Goal: Task Accomplishment & Management: Manage account settings

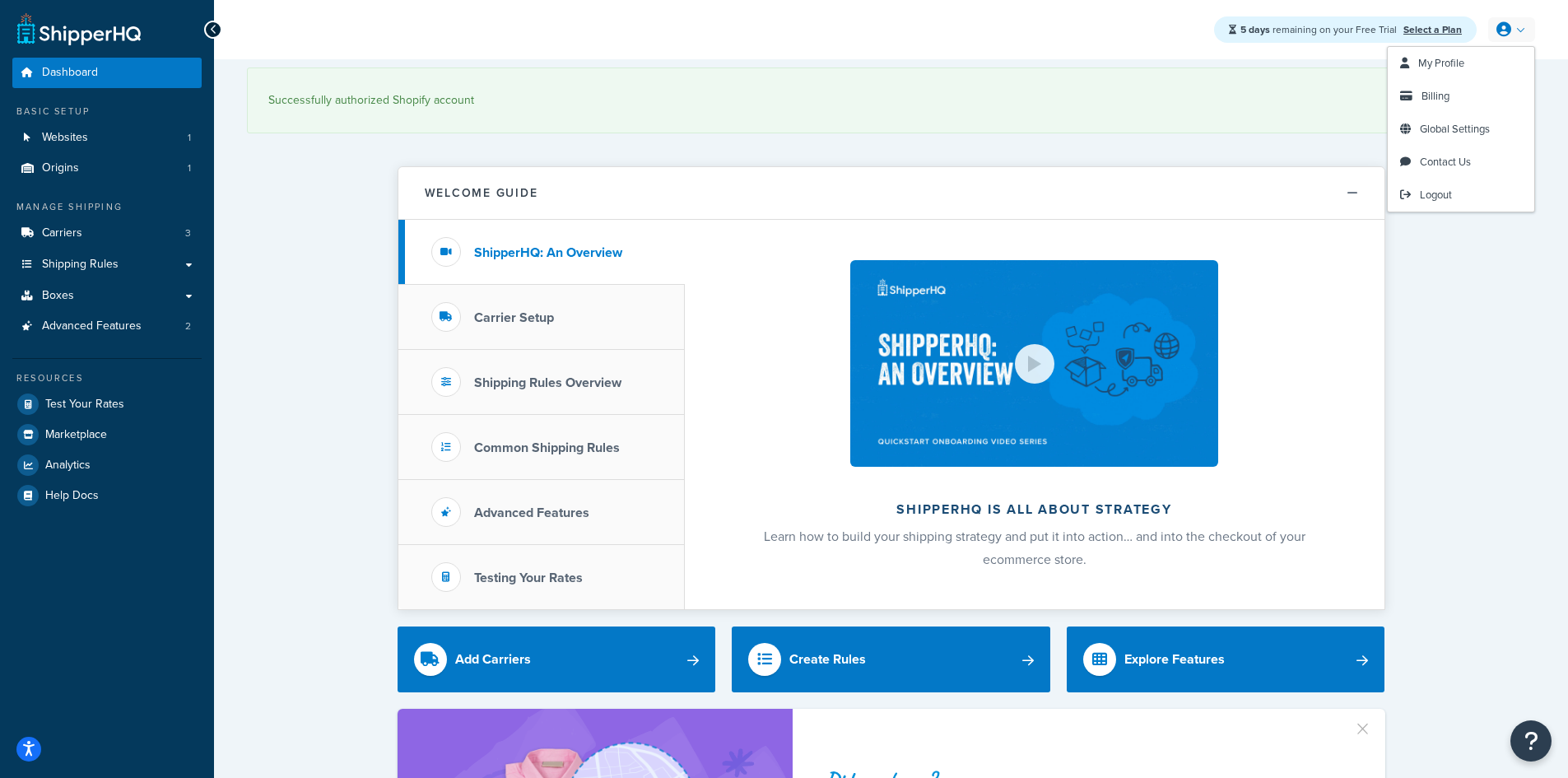
click at [1503, 26] on icon at bounding box center [1503, 29] width 15 height 15
click at [1442, 90] on span "Billing" at bounding box center [1436, 96] width 28 height 15
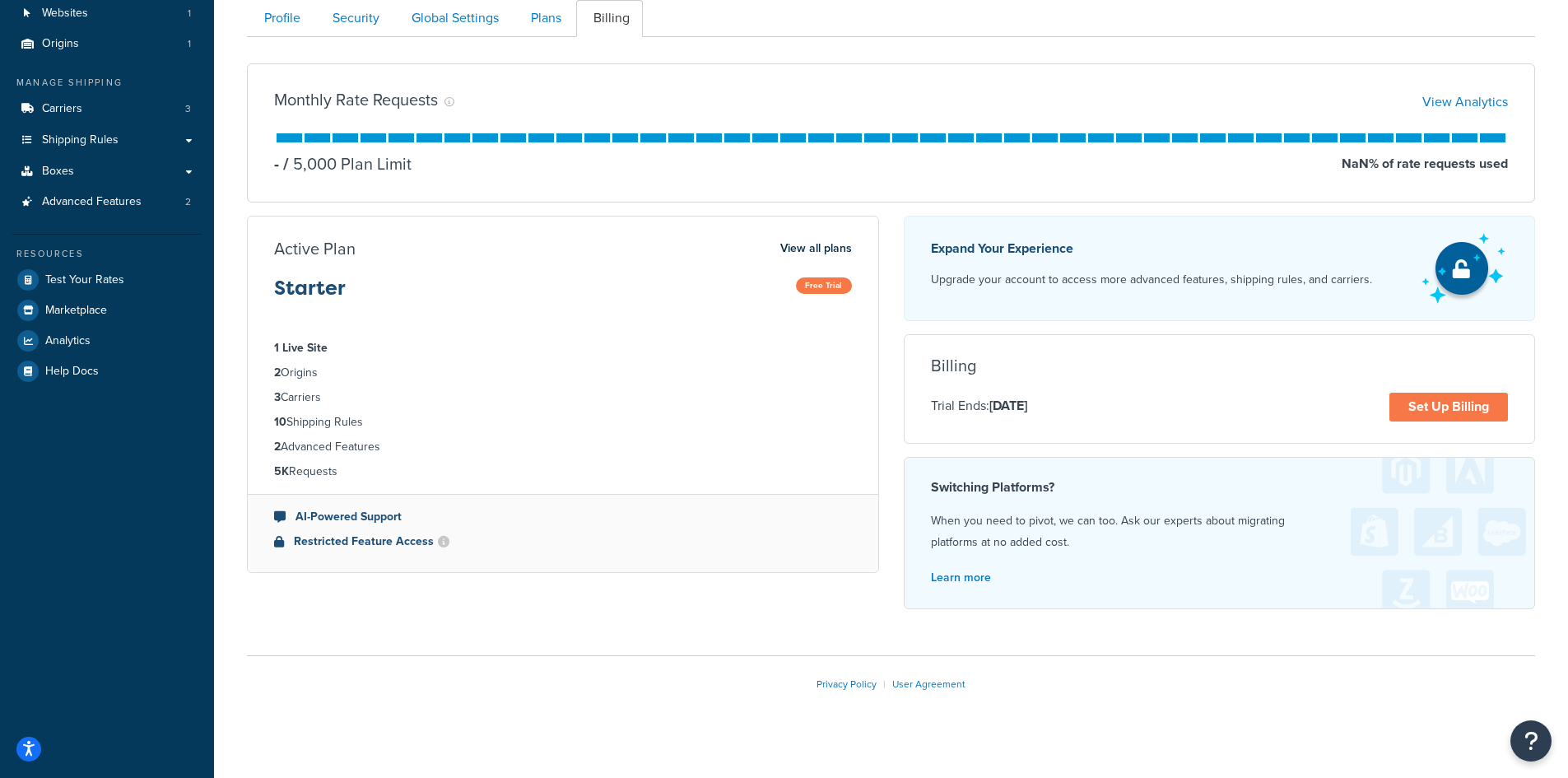
scroll to position [141, 0]
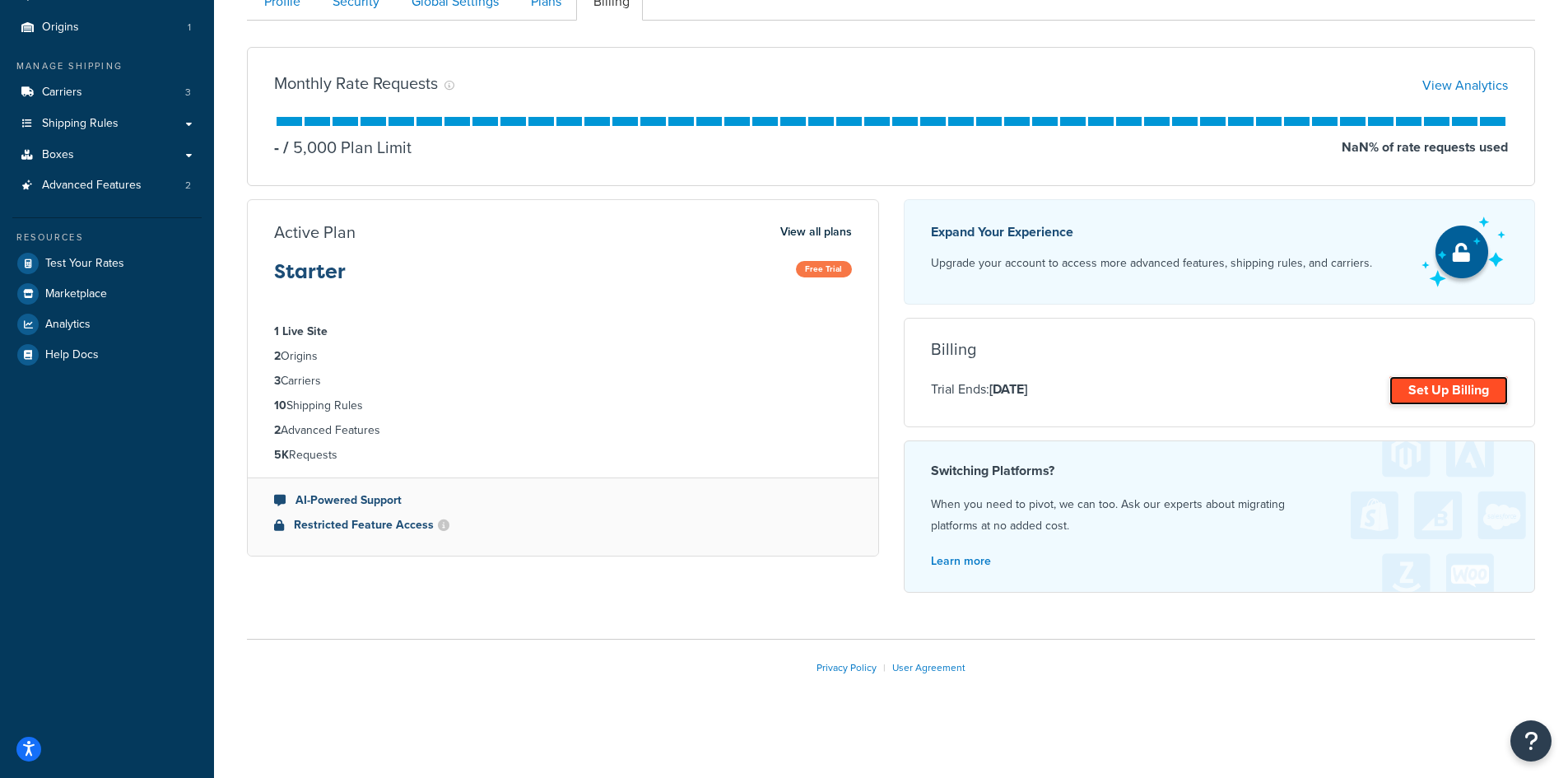
click at [1463, 400] on link "Set Up Billing" at bounding box center [1448, 390] width 119 height 28
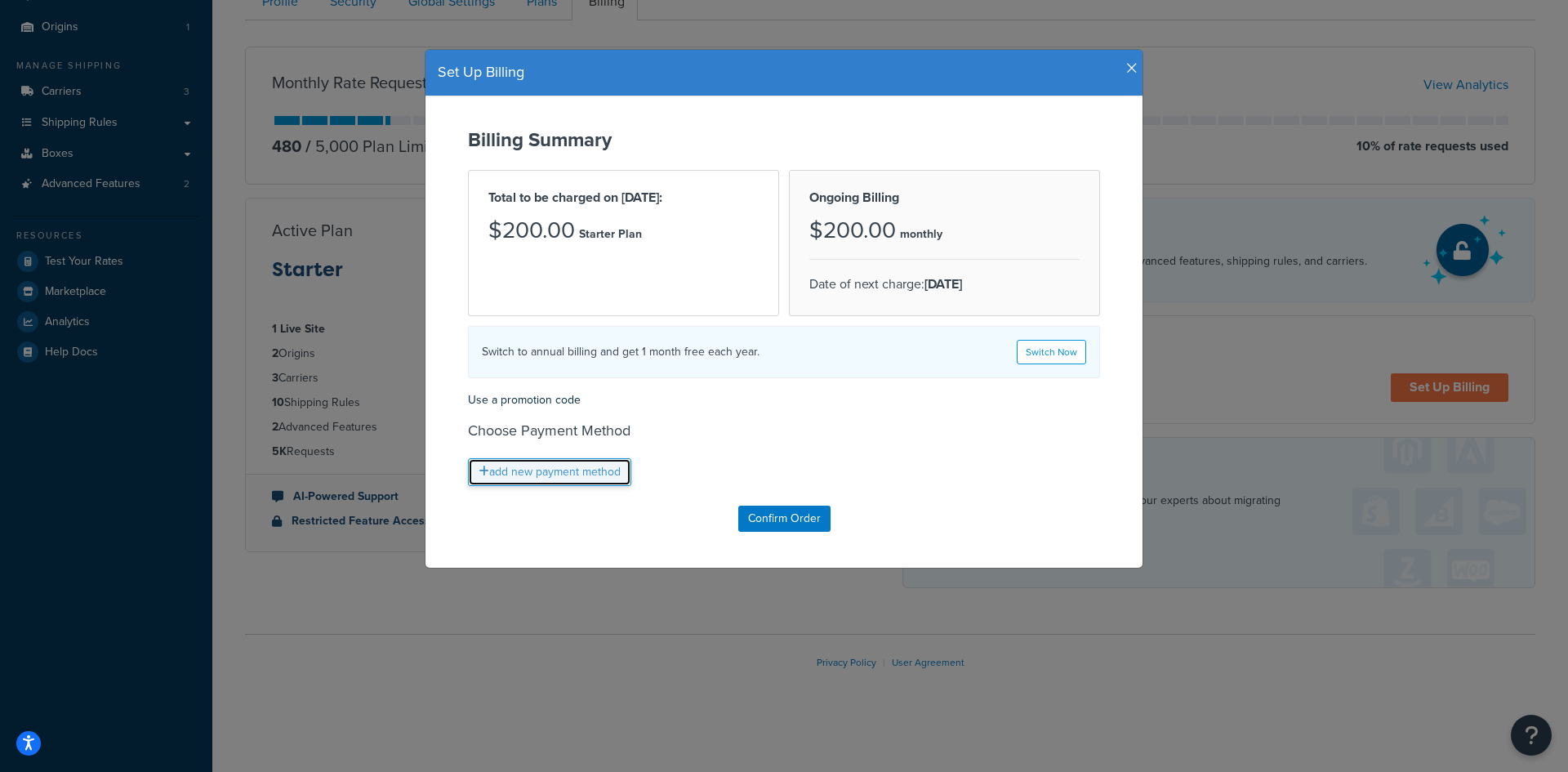
click at [552, 475] on link "add new payment method" at bounding box center [549, 472] width 163 height 28
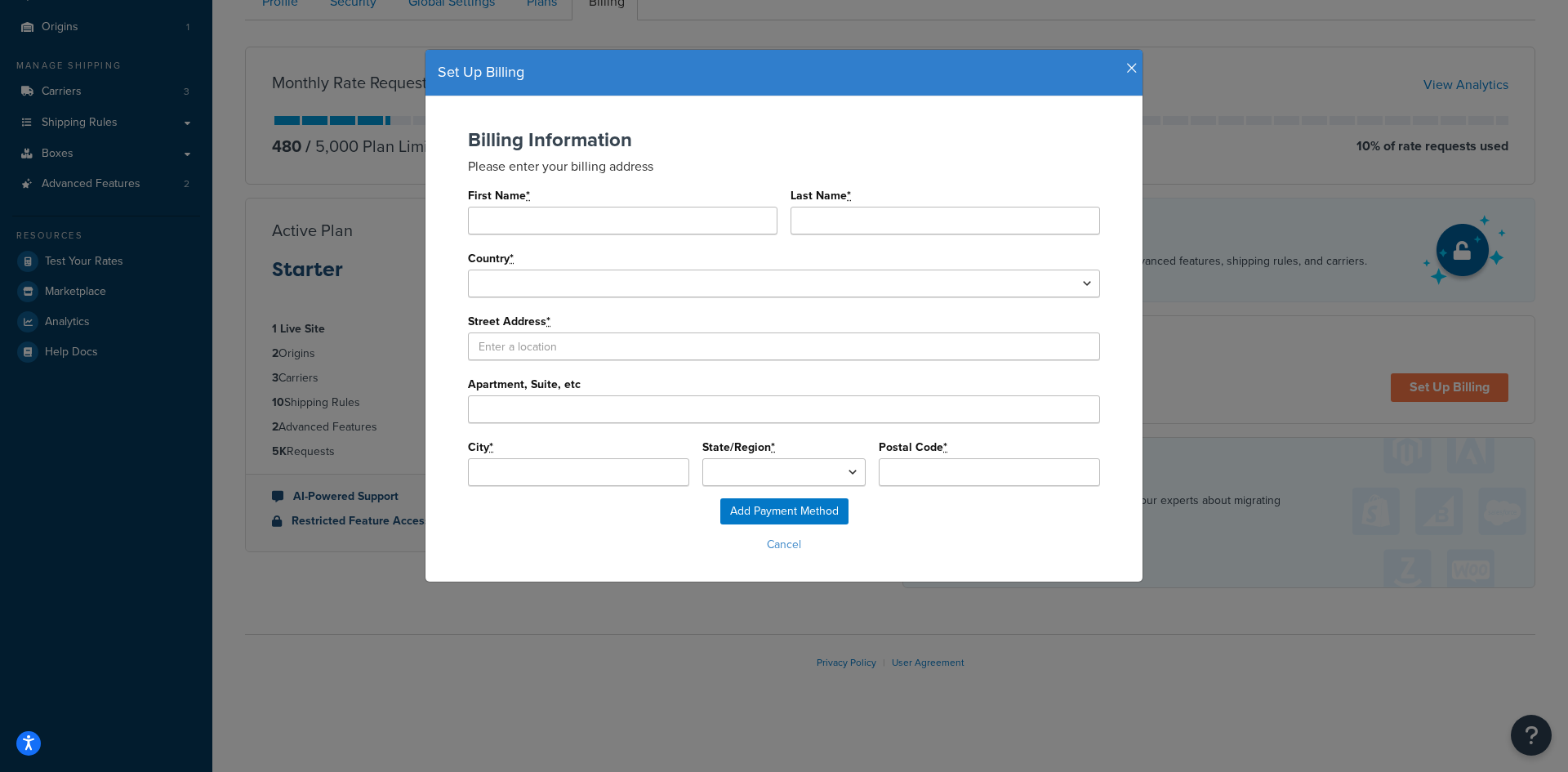
click at [564, 237] on div "First Name * Last Name *" at bounding box center [784, 215] width 632 height 63
click at [557, 225] on input "First Name *" at bounding box center [622, 220] width 310 height 28
type input "[PERSON_NAME]"
select select "1000"
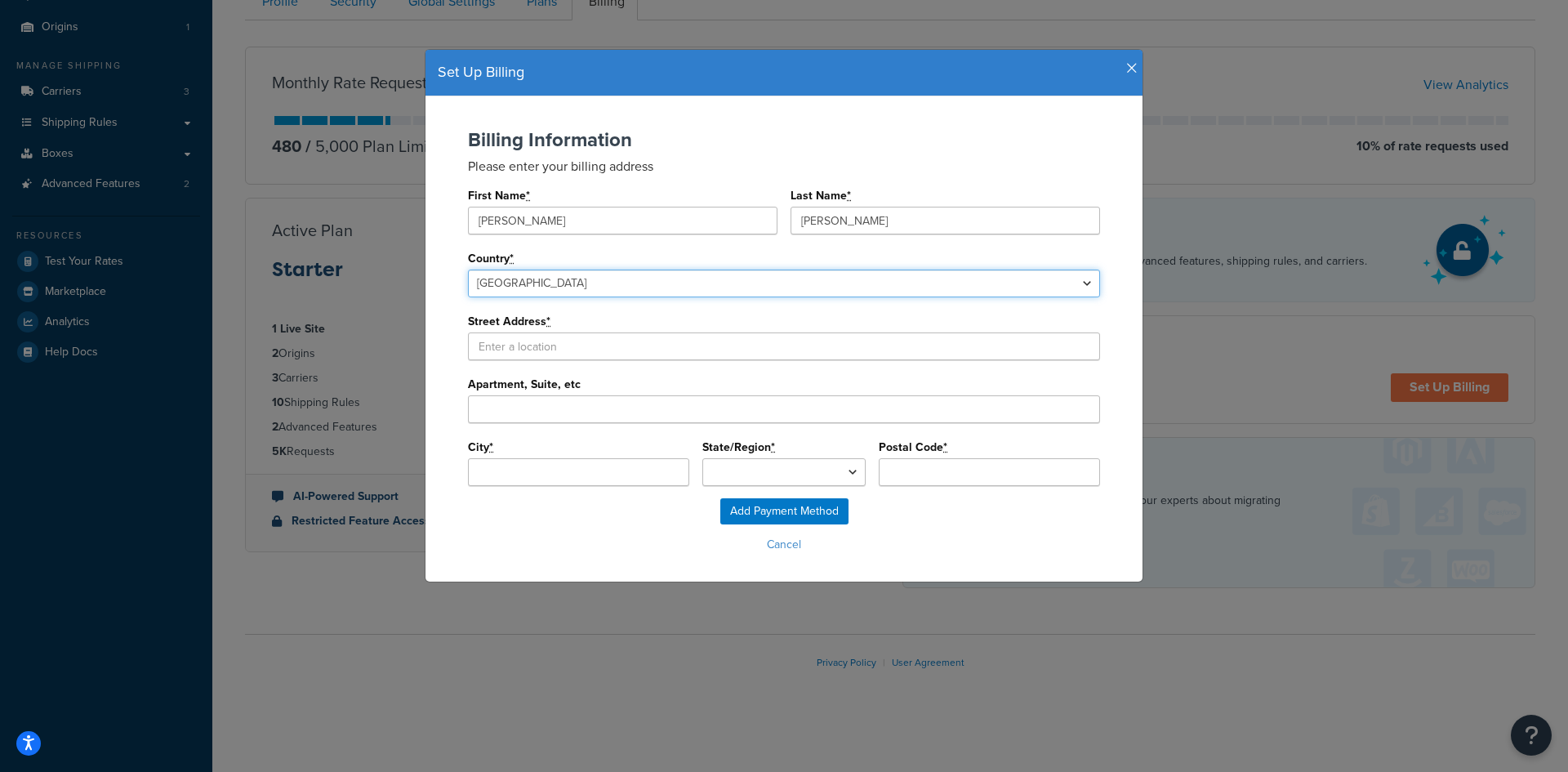
select select
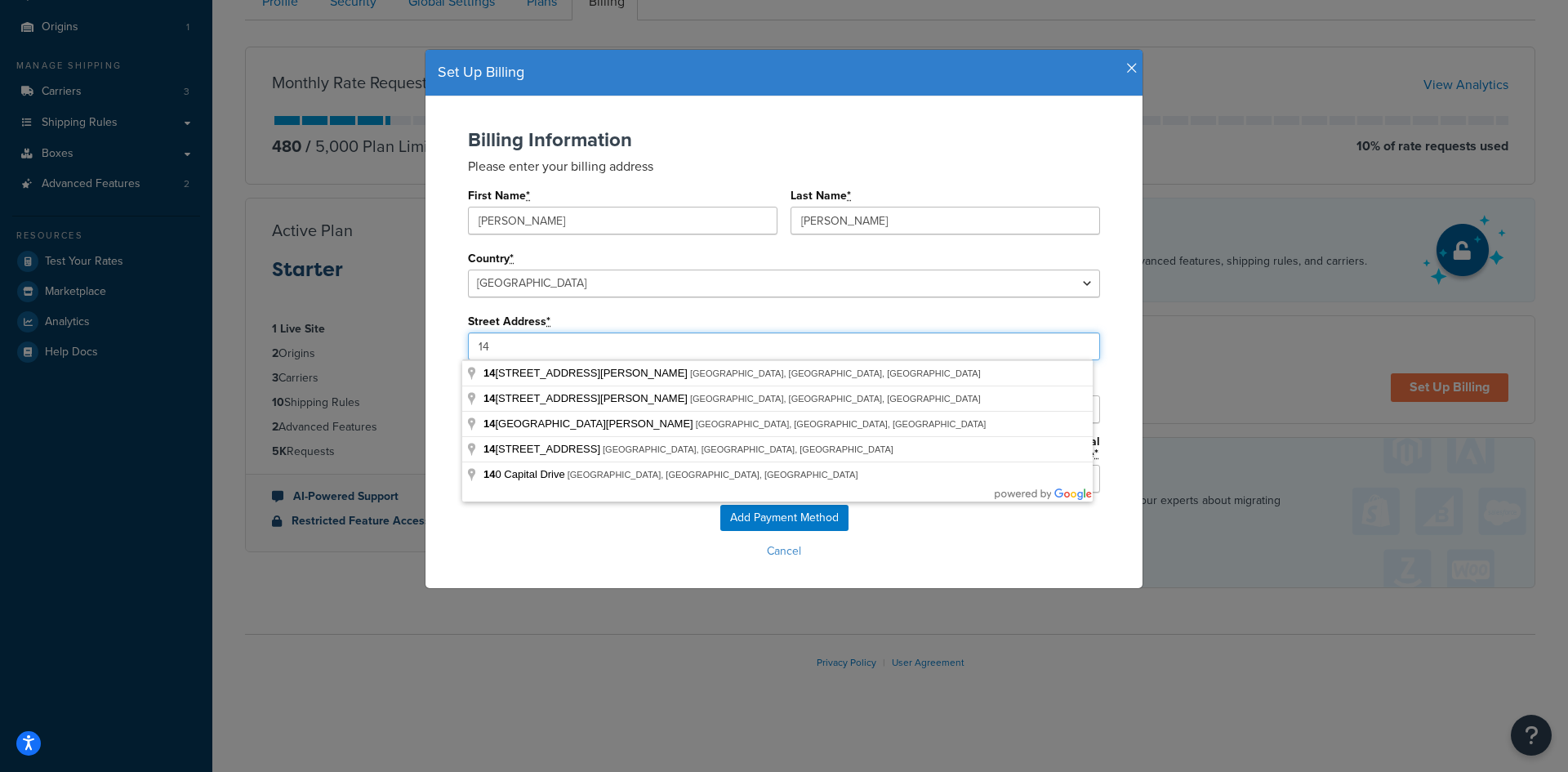
type input "1471 West Millers Cove Road"
type input "Walland"
select select "TN"
type input "37886"
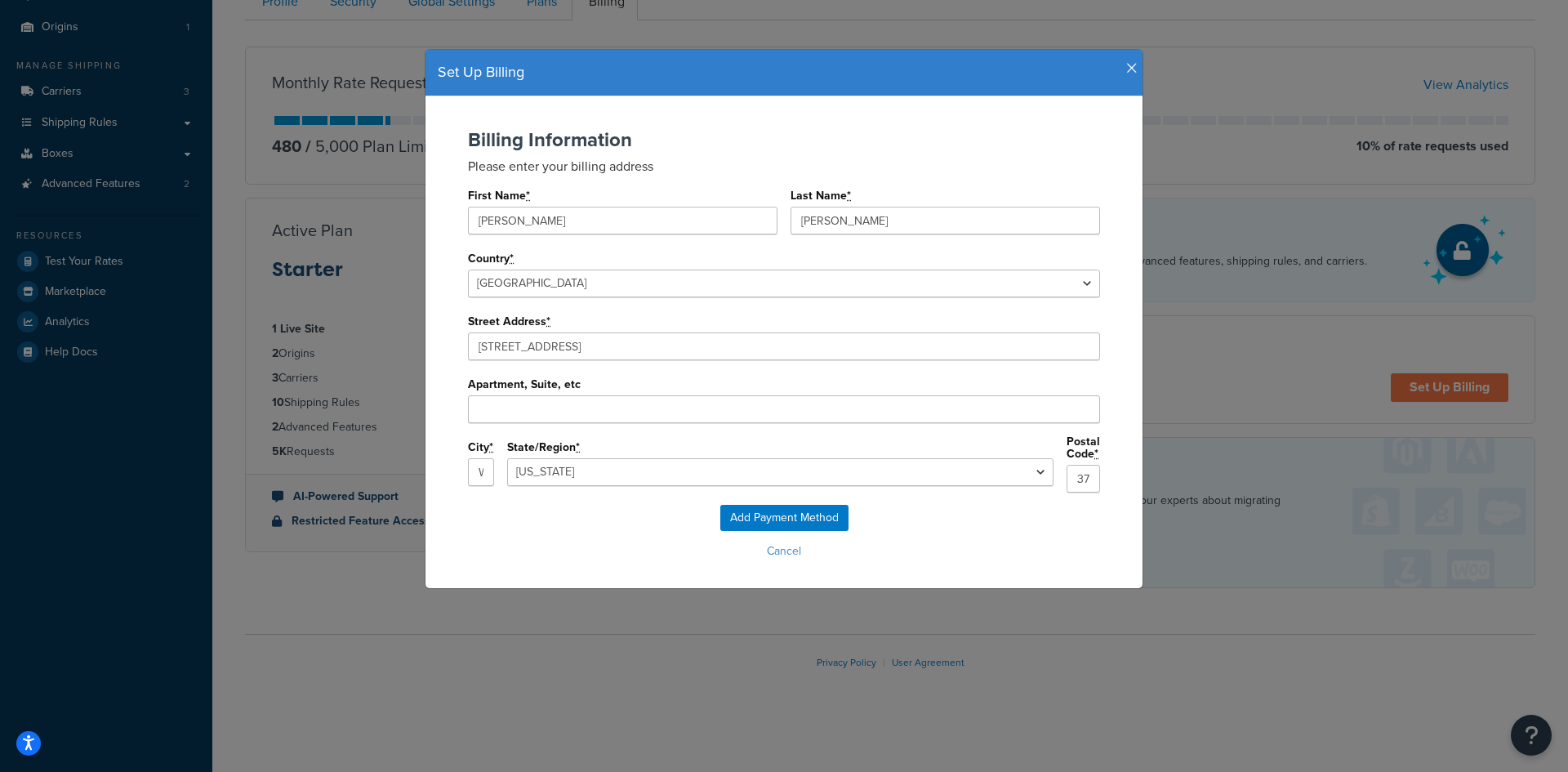
type input "1471 W Millers Cove Rd"
click at [795, 508] on input "Add Payment Method" at bounding box center [784, 518] width 128 height 26
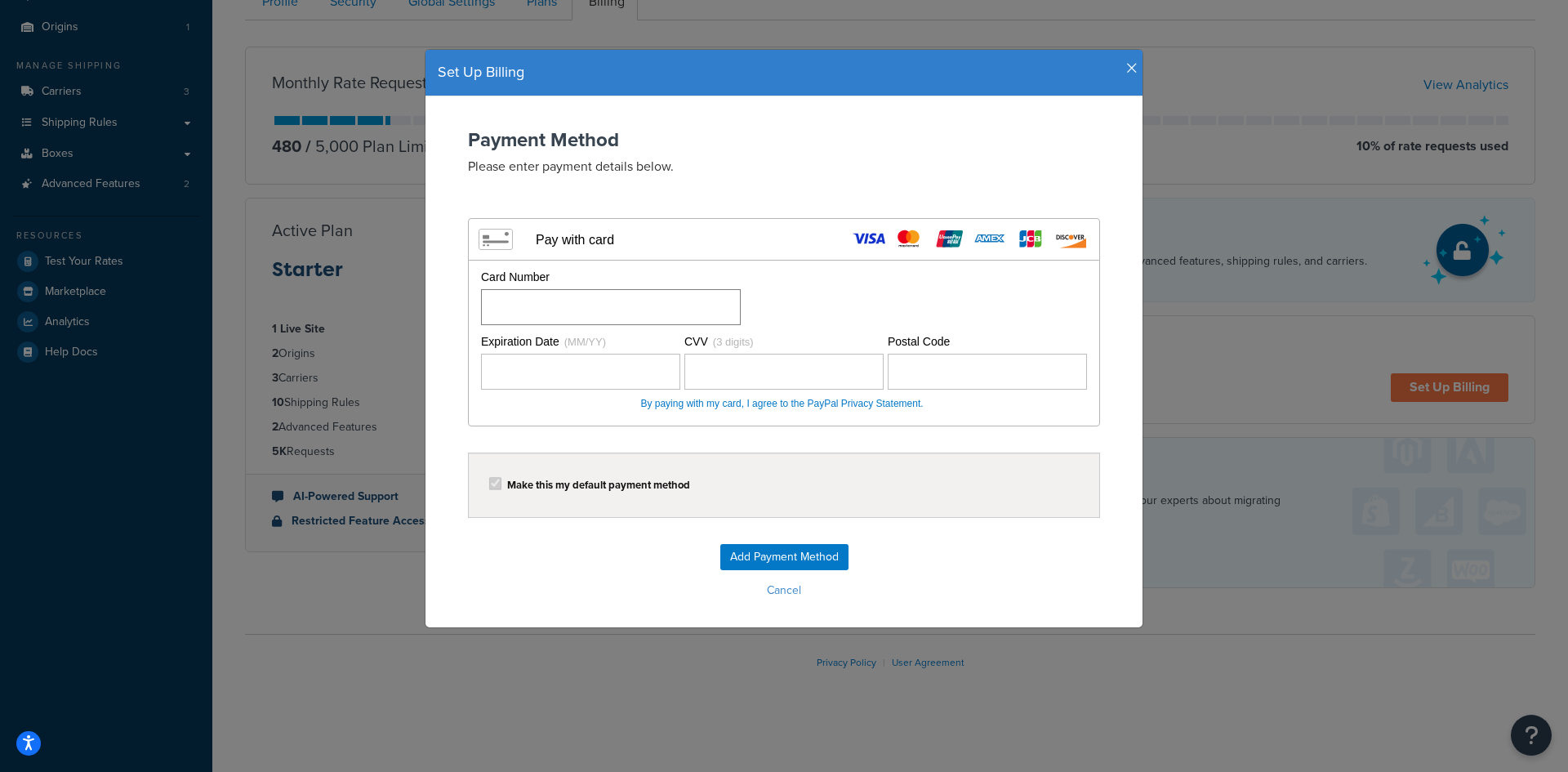
click at [558, 324] on div at bounding box center [611, 307] width 259 height 36
drag, startPoint x: 1070, startPoint y: 275, endPoint x: 1038, endPoint y: 297, distance: 38.8
click at [1070, 275] on div "Card Number" at bounding box center [782, 297] width 610 height 56
click at [863, 300] on div "Card Number" at bounding box center [782, 297] width 610 height 56
click at [846, 304] on div "Card Number" at bounding box center [782, 297] width 610 height 56
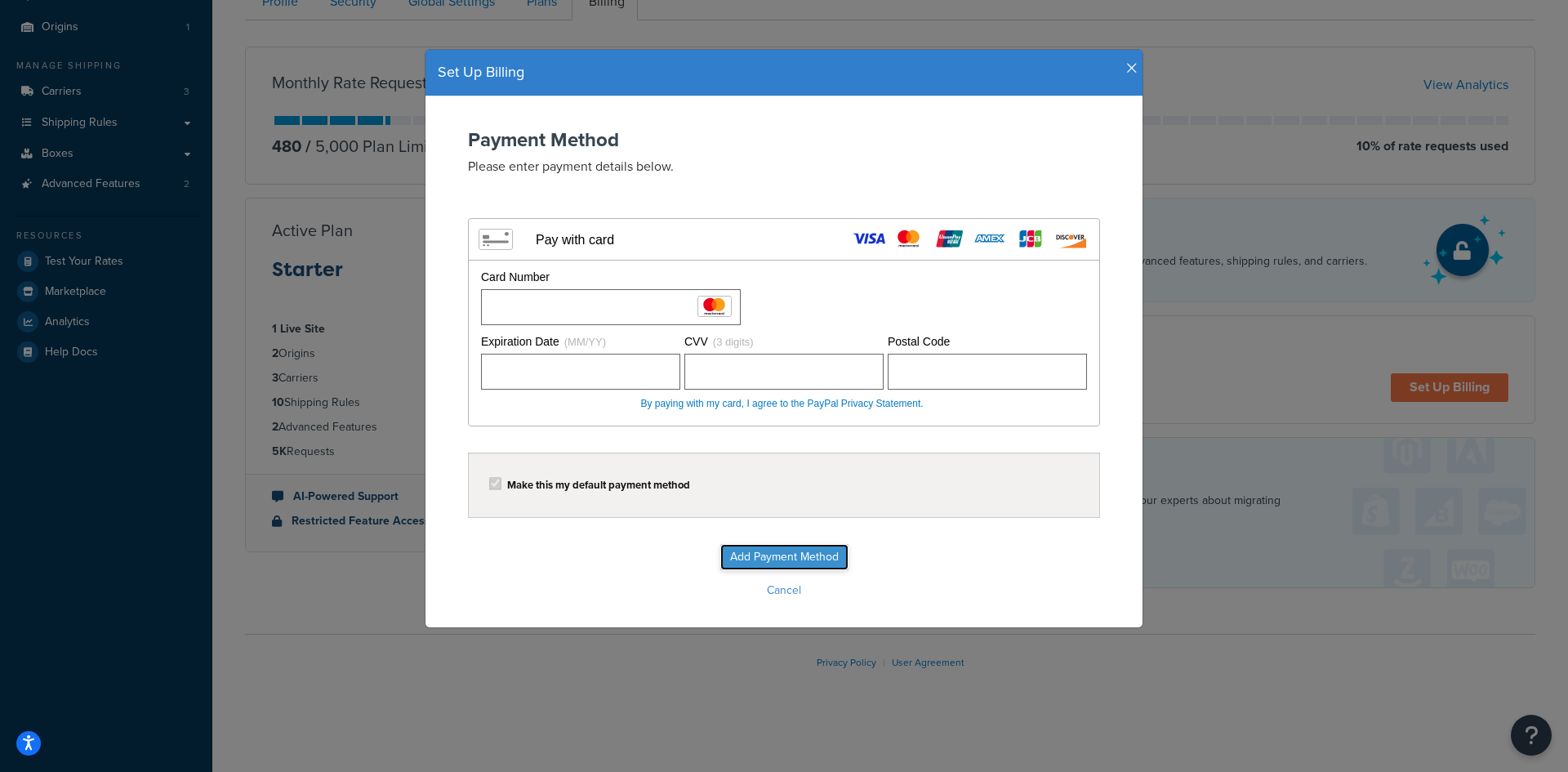
click at [774, 558] on input "Add Payment Method" at bounding box center [784, 557] width 128 height 26
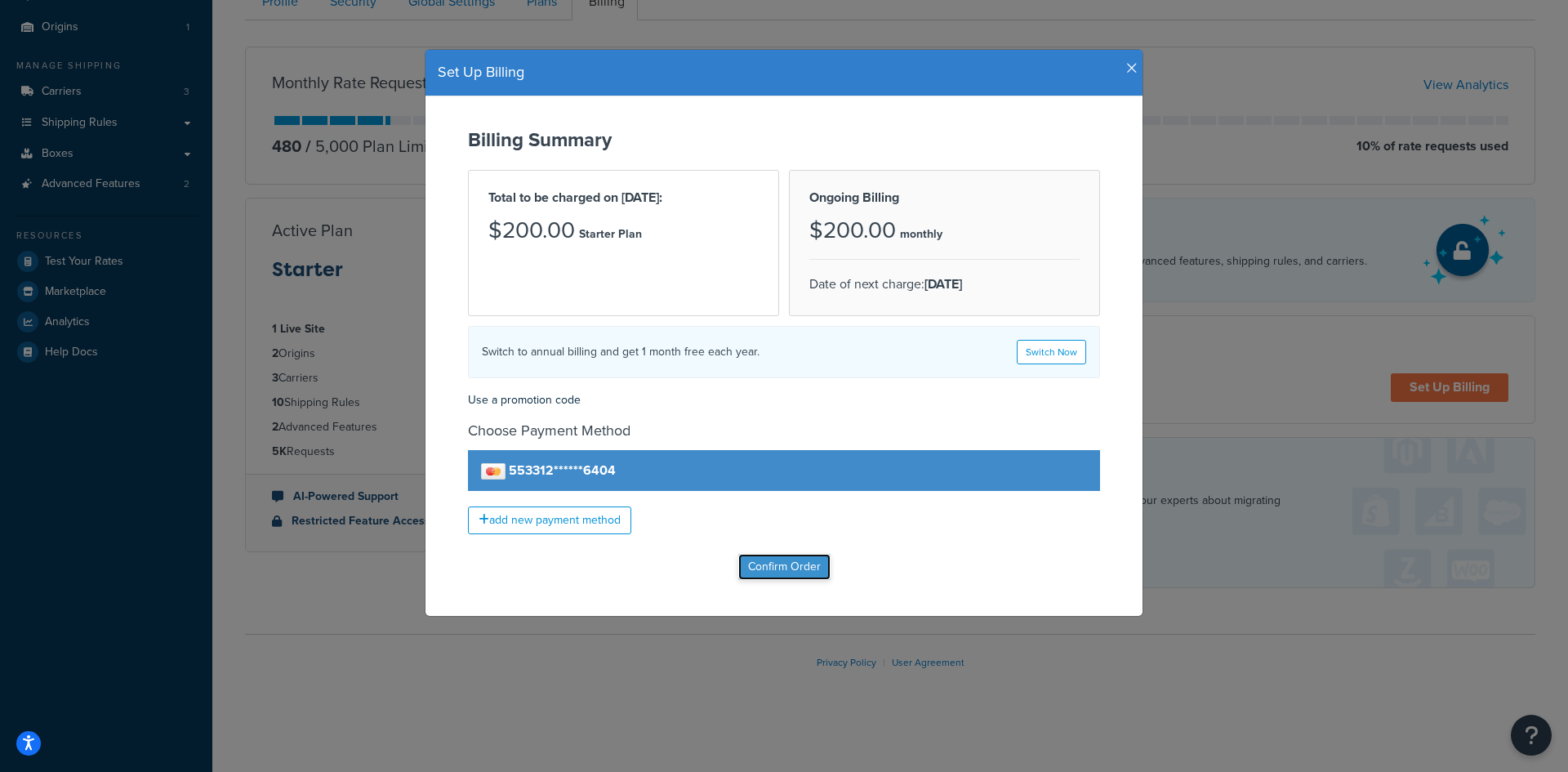
click at [768, 575] on input "Confirm Order" at bounding box center [784, 567] width 92 height 26
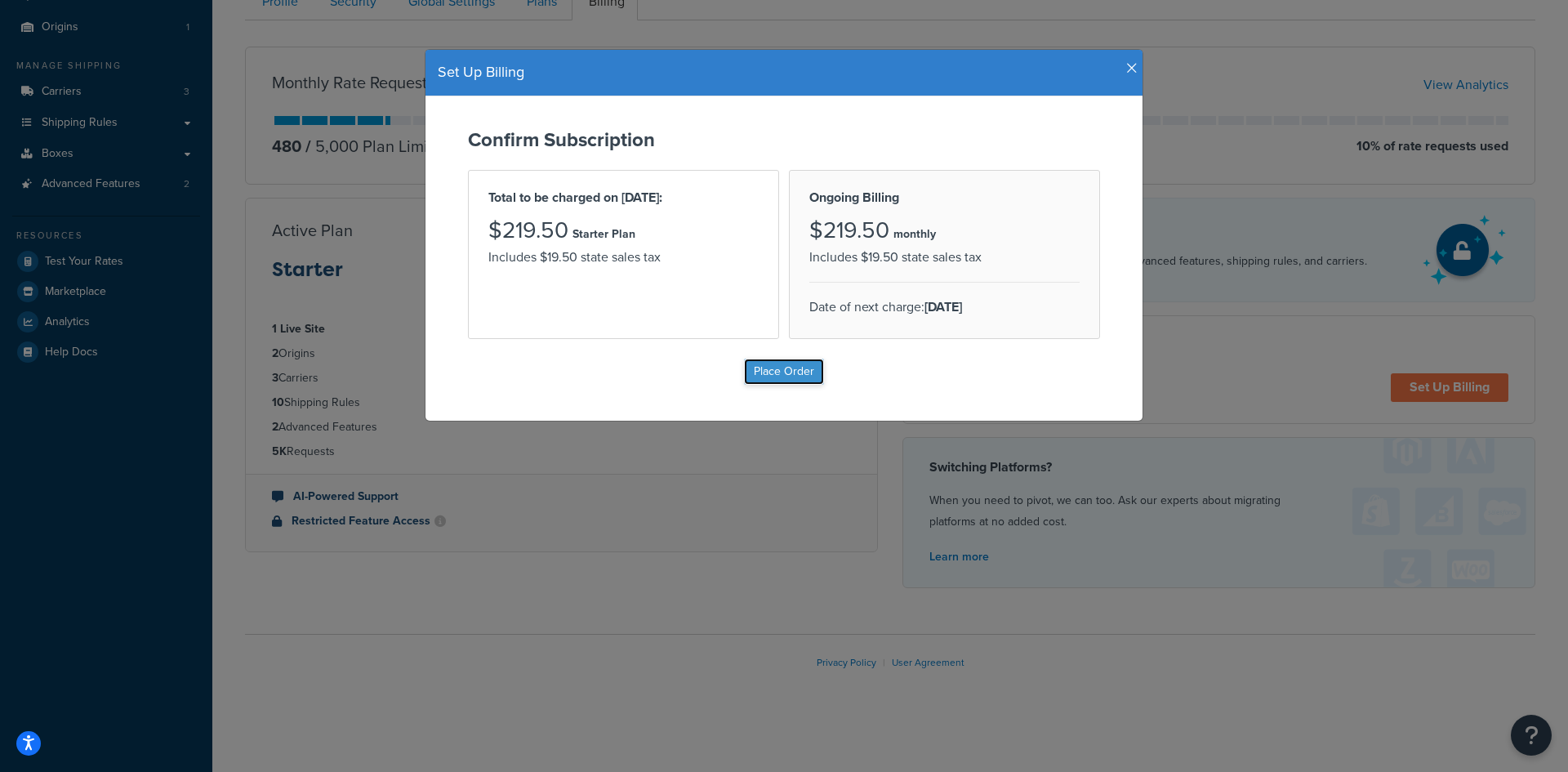
click at [788, 371] on input "Place Order" at bounding box center [784, 371] width 80 height 26
type input "Place Order"
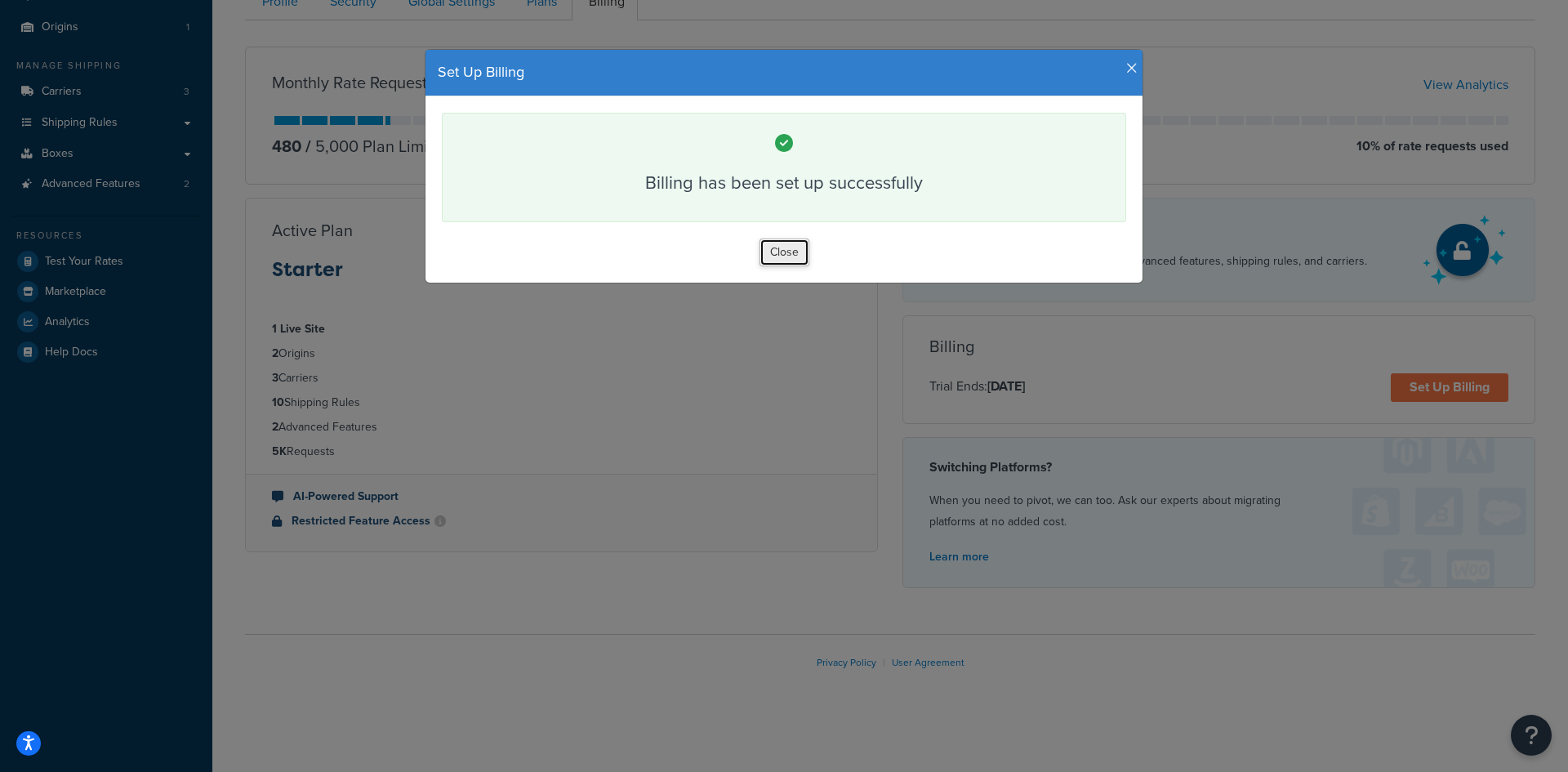
click at [790, 254] on button "Close" at bounding box center [784, 252] width 50 height 28
